Goal: Task Accomplishment & Management: Use online tool/utility

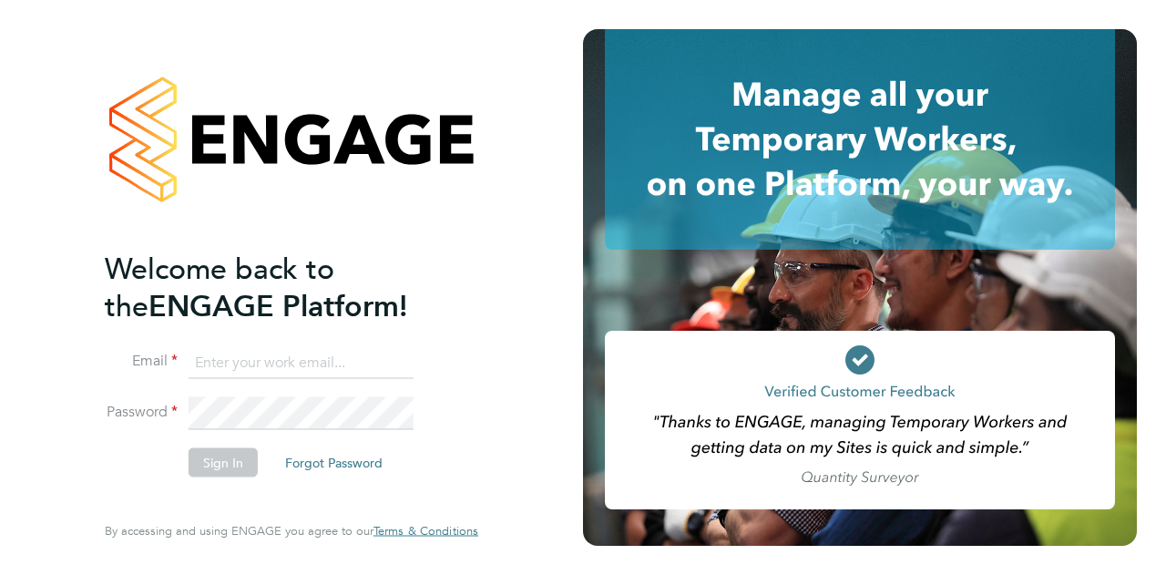
type input "justinas.skliutas@wates.co.uk"
click at [225, 467] on button "Sign In" at bounding box center [223, 461] width 69 height 29
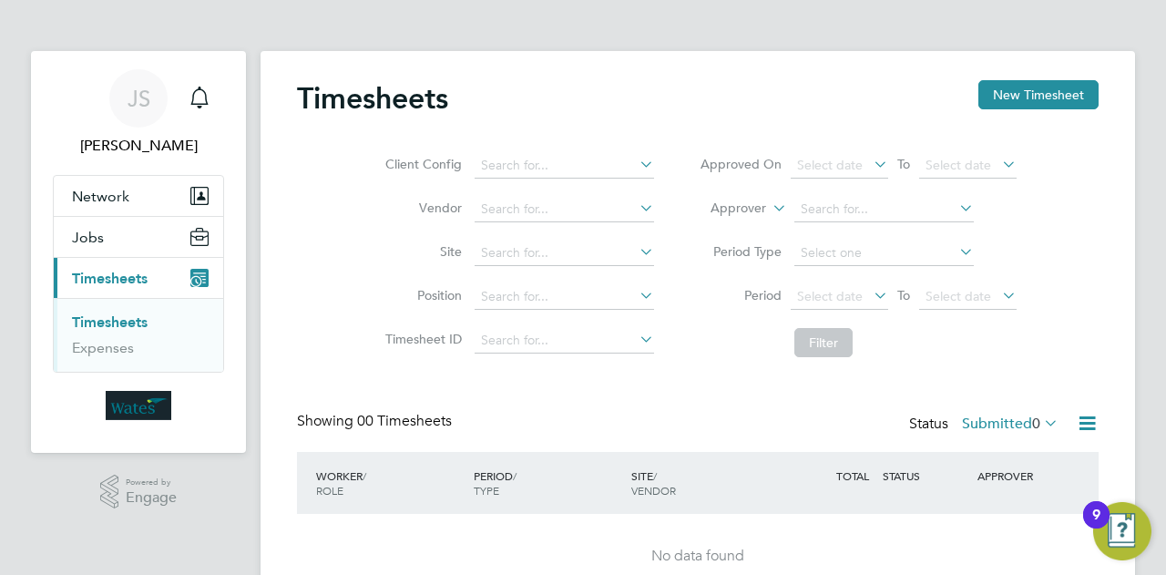
click at [1093, 515] on div "9" at bounding box center [1096, 527] width 8 height 24
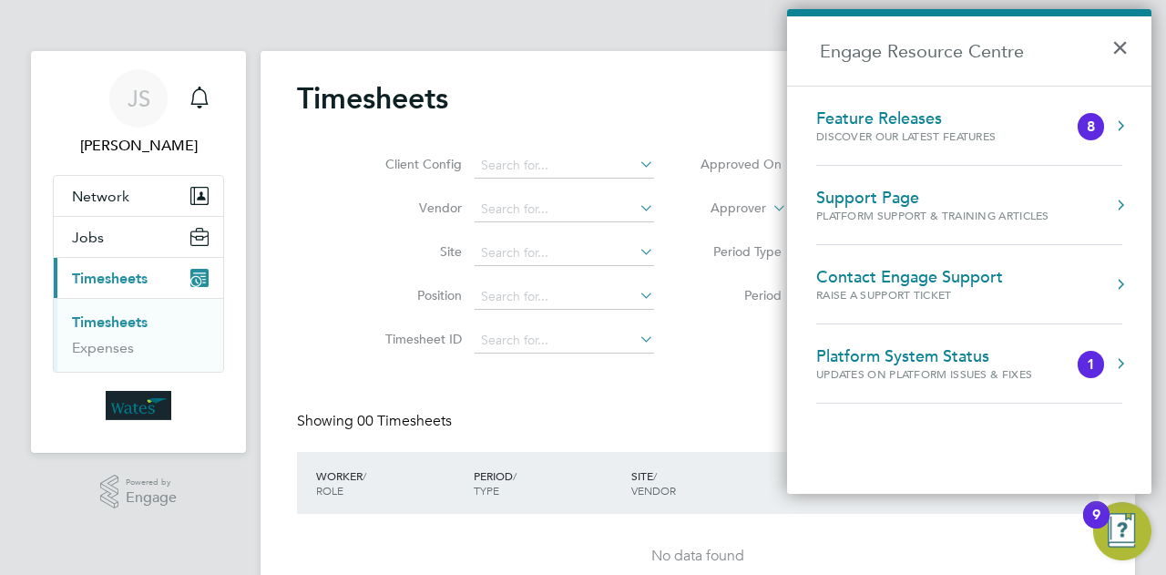
click at [128, 319] on link "Timesheets" at bounding box center [110, 321] width 76 height 17
click at [1129, 49] on button "×" at bounding box center [1124, 42] width 26 height 40
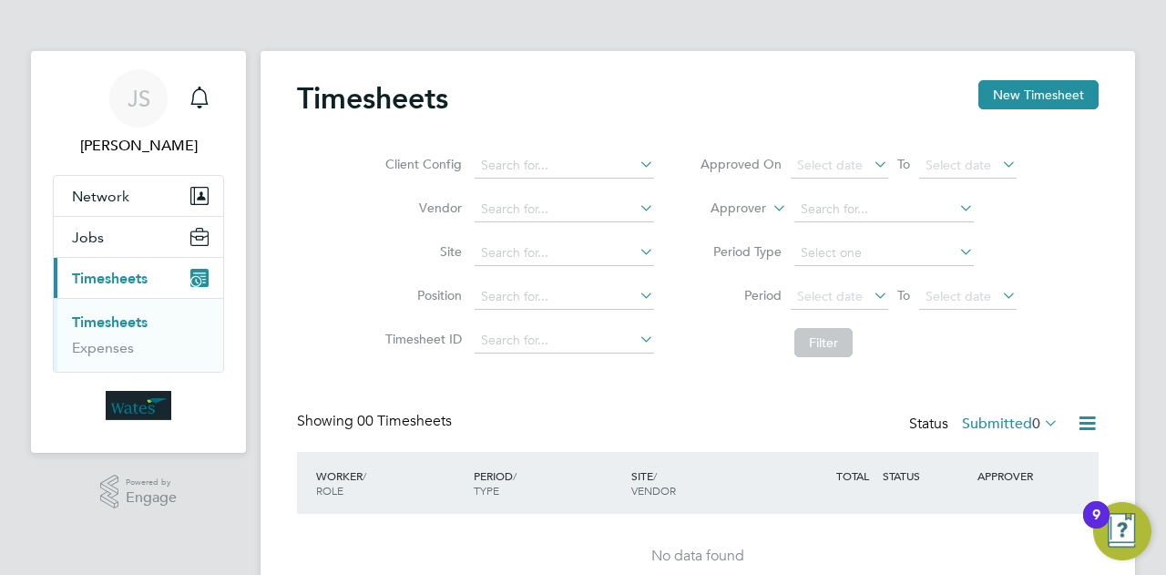
click at [134, 317] on link "Timesheets" at bounding box center [110, 321] width 76 height 17
click at [116, 281] on span "Timesheets" at bounding box center [110, 278] width 76 height 17
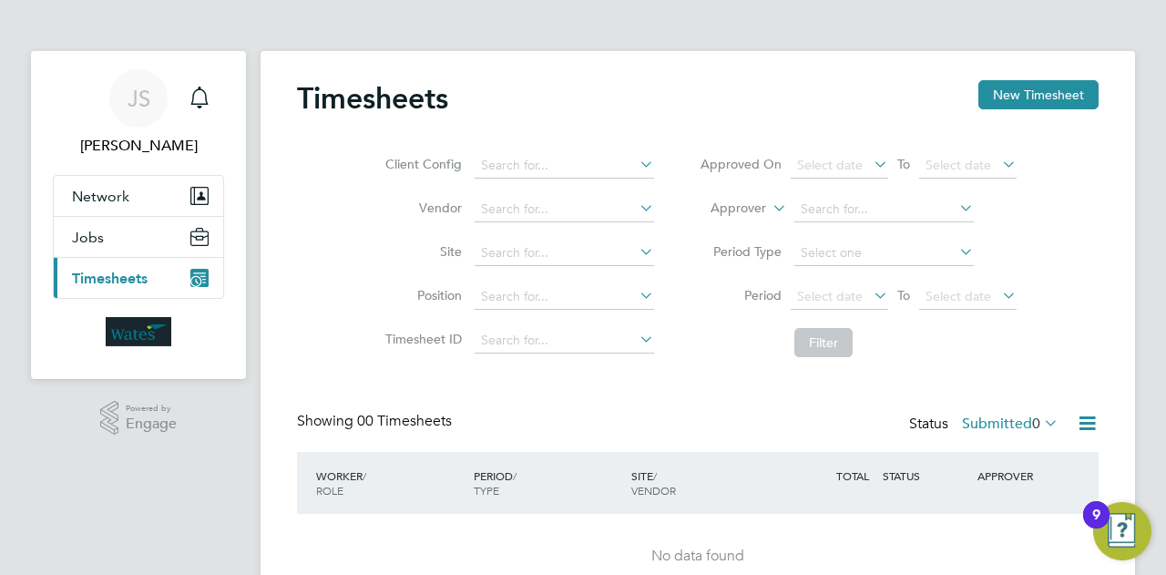
click at [140, 327] on img "Main navigation" at bounding box center [139, 331] width 66 height 29
click at [158, 333] on img "Main navigation" at bounding box center [139, 331] width 66 height 29
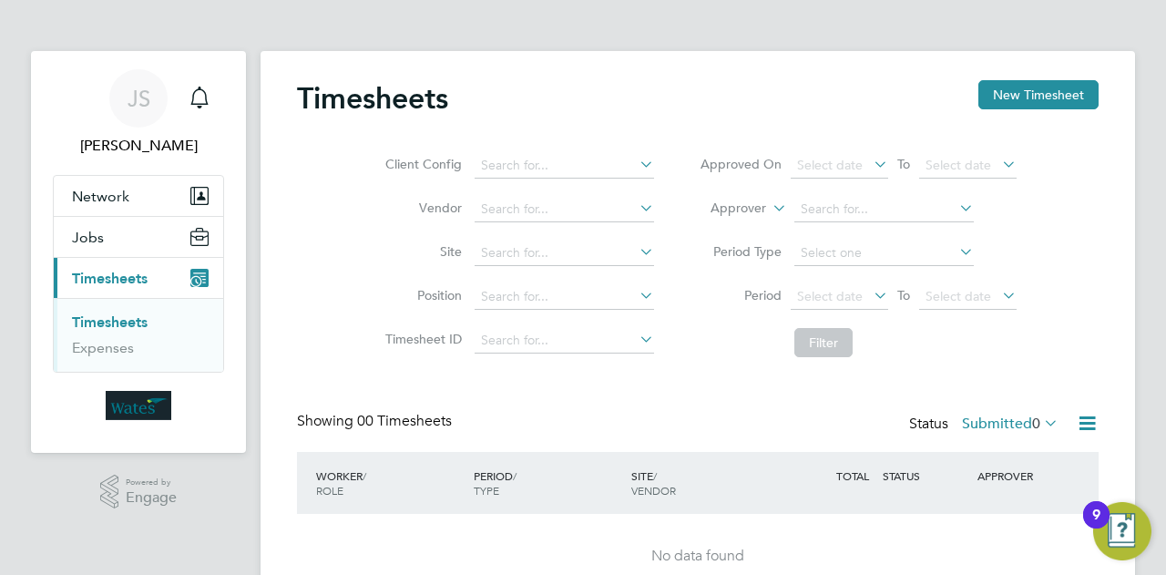
scroll to position [88, 0]
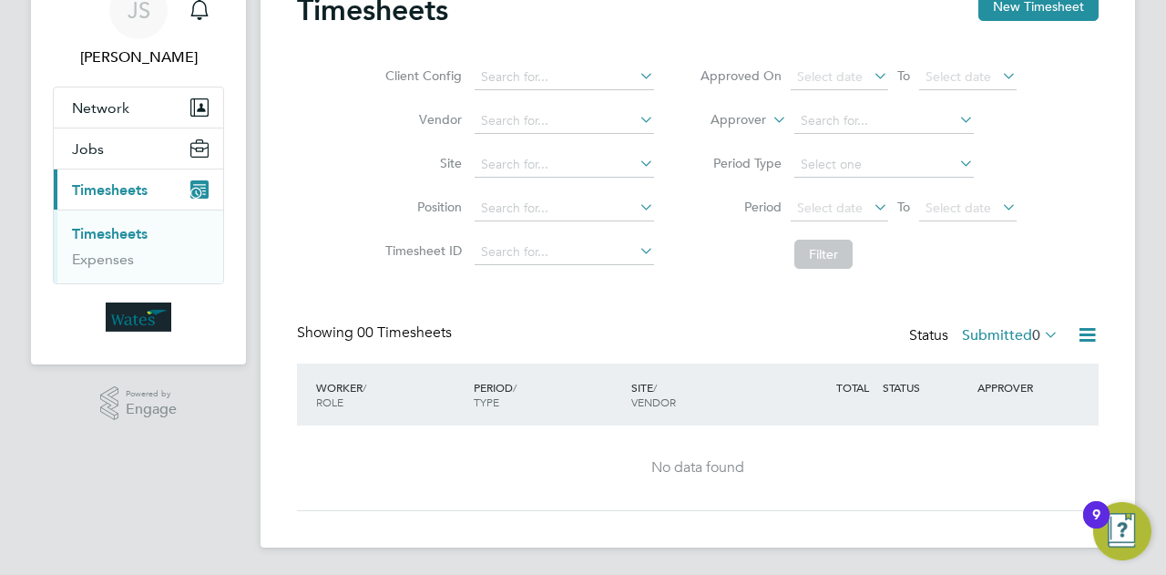
click at [120, 235] on link "Timesheets" at bounding box center [110, 233] width 76 height 17
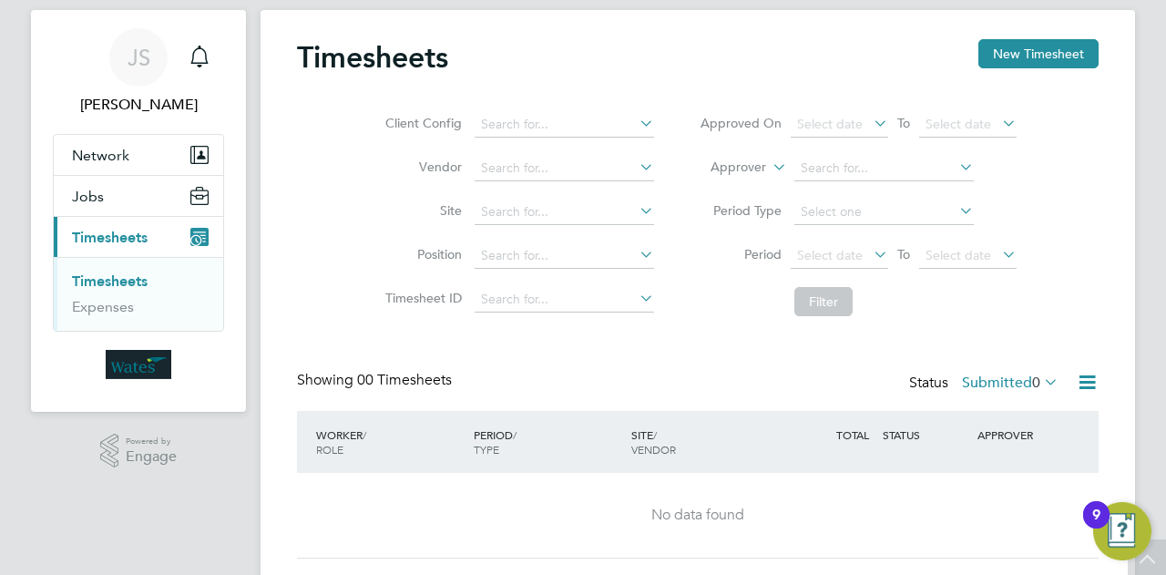
scroll to position [0, 0]
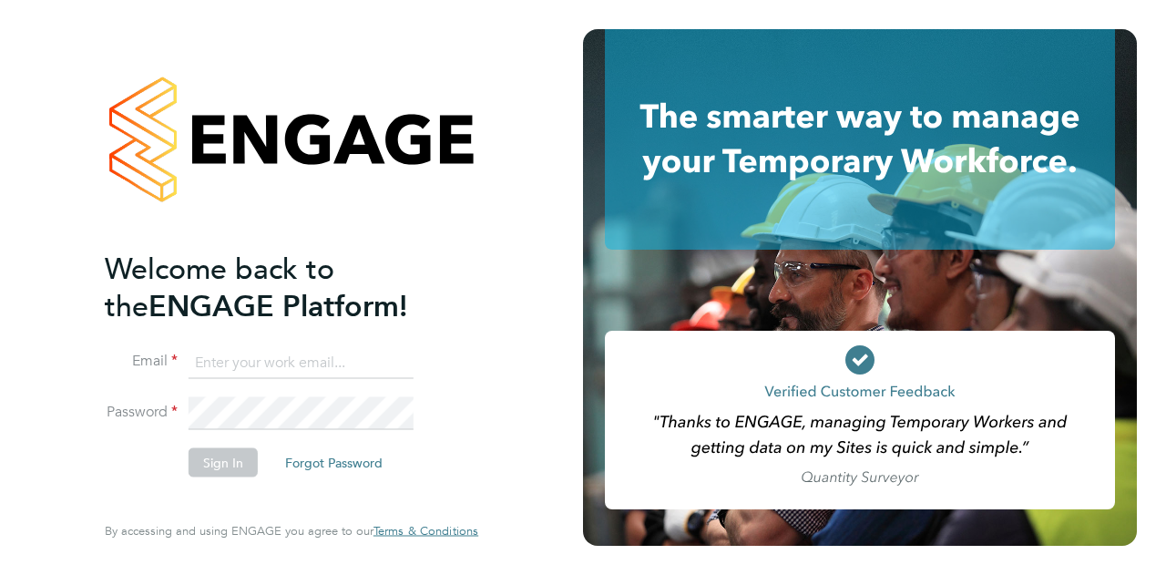
type input "[PERSON_NAME][EMAIL_ADDRESS][DOMAIN_NAME]"
click at [228, 469] on button "Sign In" at bounding box center [223, 461] width 69 height 29
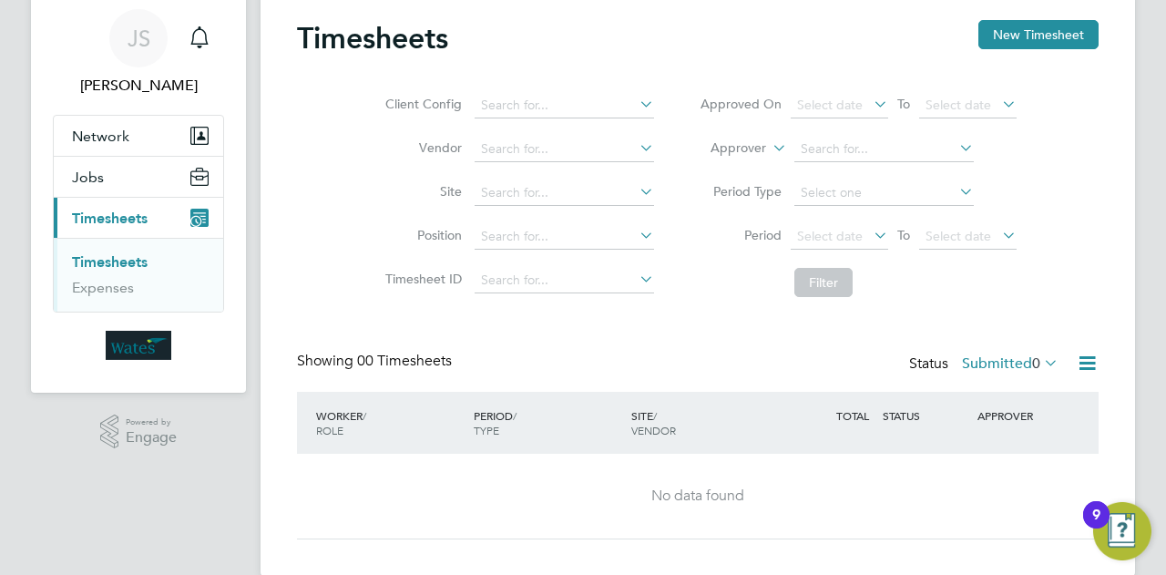
scroll to position [88, 0]
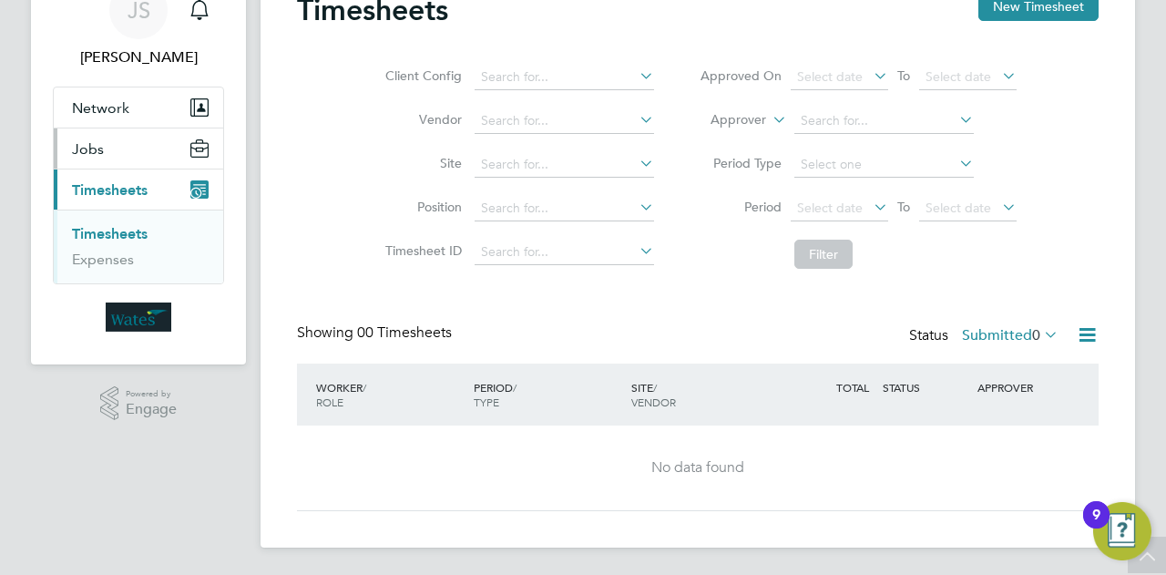
drag, startPoint x: 111, startPoint y: 236, endPoint x: 125, endPoint y: 249, distance: 18.7
click at [111, 236] on link "Timesheets" at bounding box center [110, 233] width 76 height 17
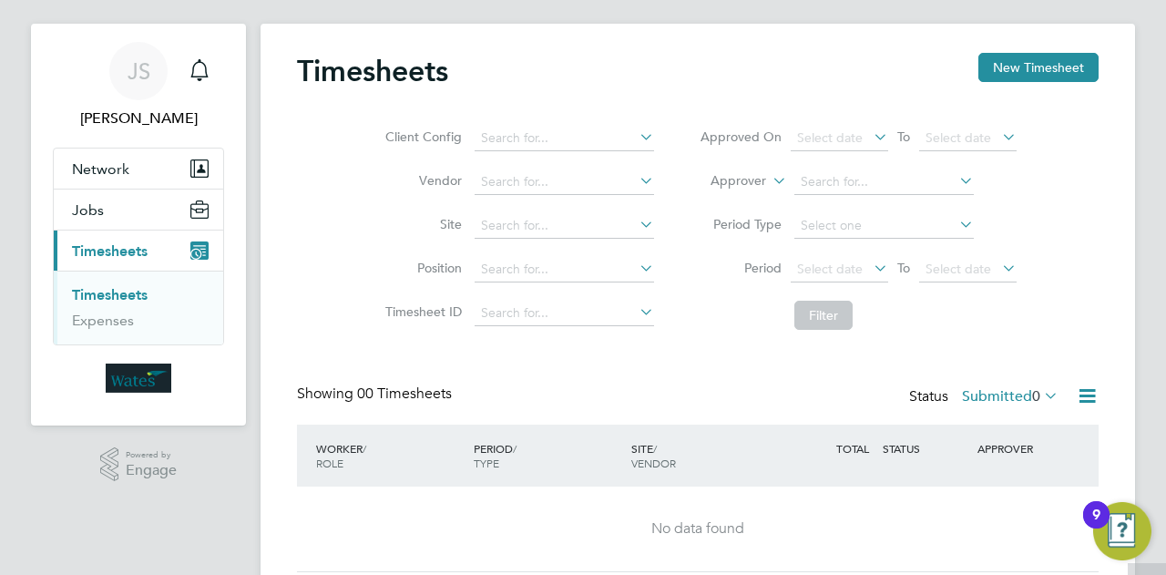
scroll to position [0, 0]
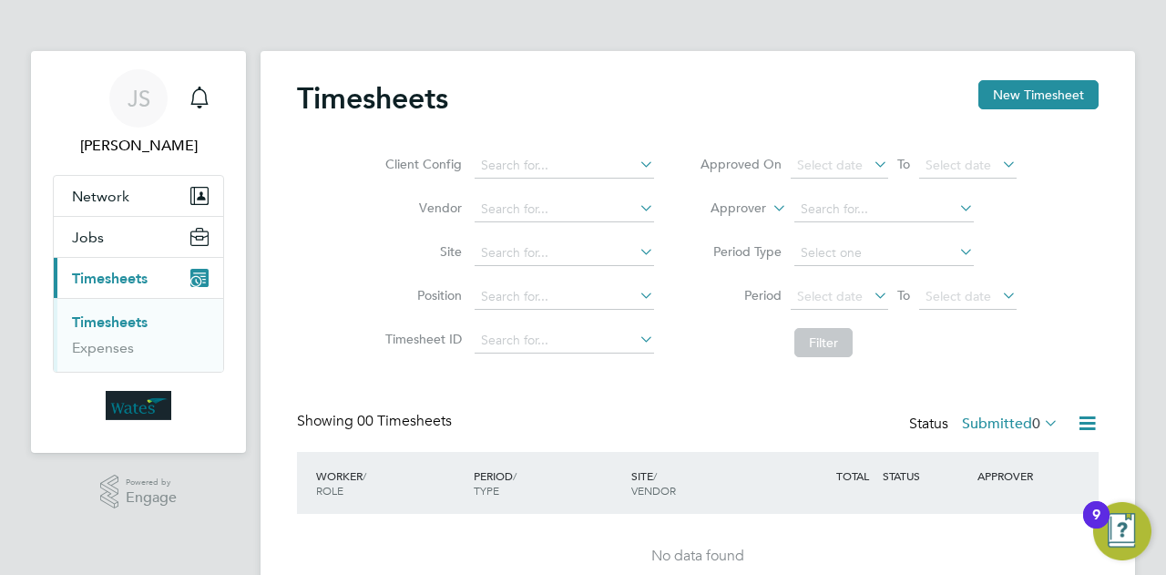
click at [126, 274] on span "Timesheets" at bounding box center [110, 278] width 76 height 17
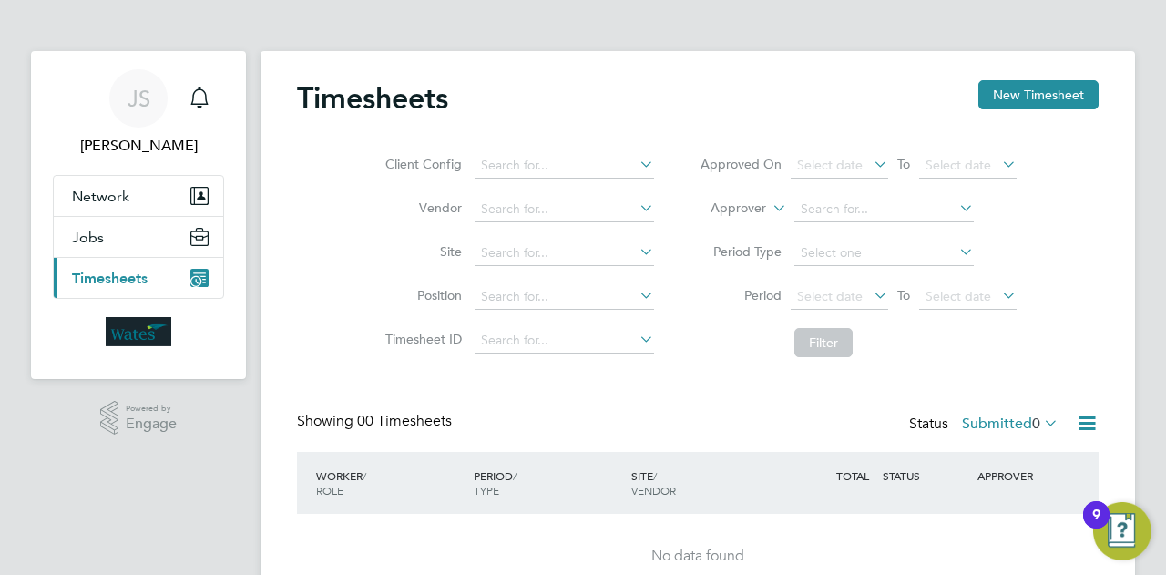
click at [133, 276] on span "Timesheets" at bounding box center [110, 278] width 76 height 17
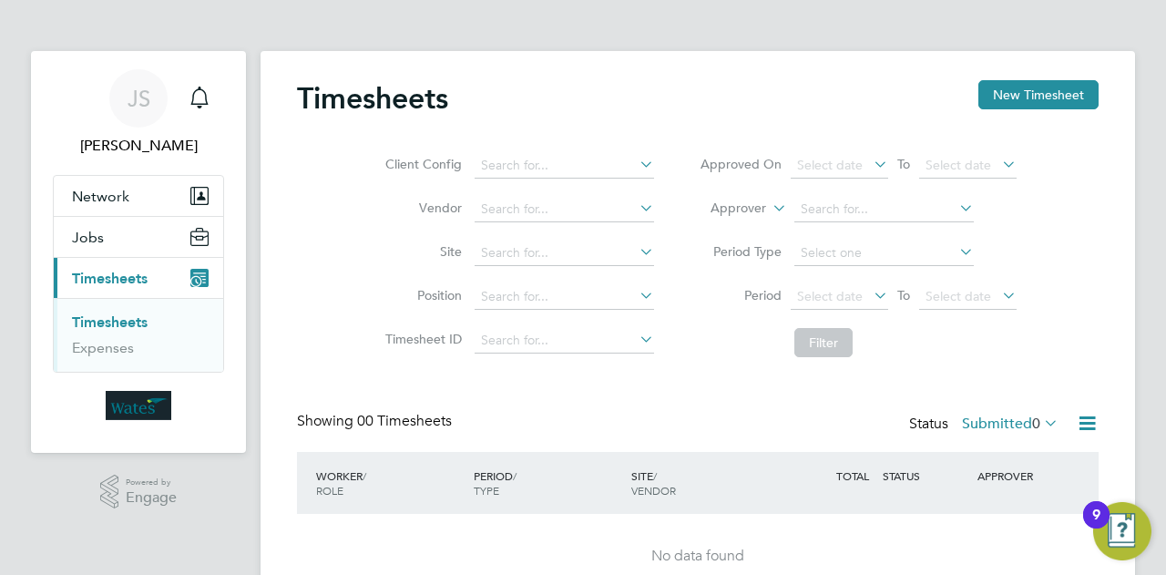
click at [135, 319] on link "Timesheets" at bounding box center [110, 321] width 76 height 17
click at [737, 44] on app-barbie "Timesheets New Timesheet Client Config Vendor Site Position Timesheet ID Approv…" at bounding box center [697, 318] width 874 height 636
